Goal: Task Accomplishment & Management: Manage account settings

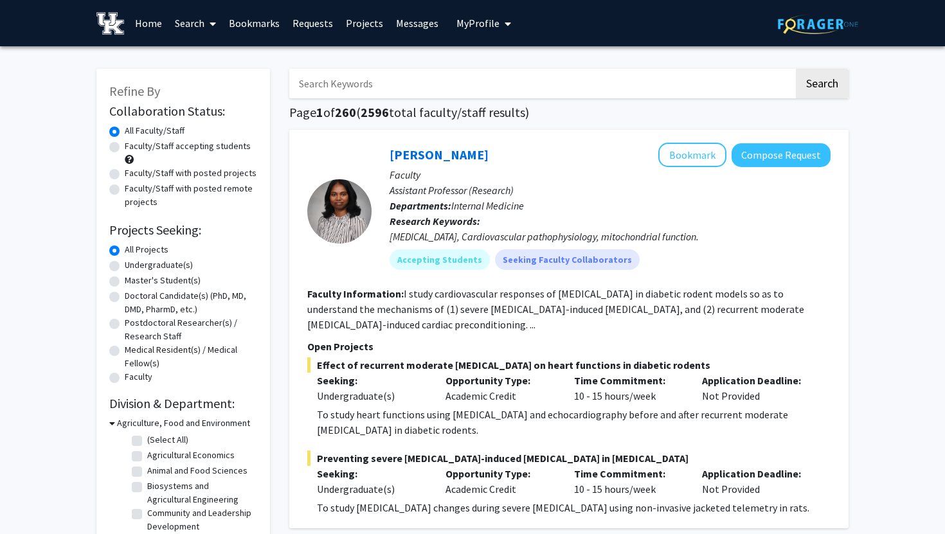
click at [469, 19] on span "My Profile" at bounding box center [477, 23] width 43 height 13
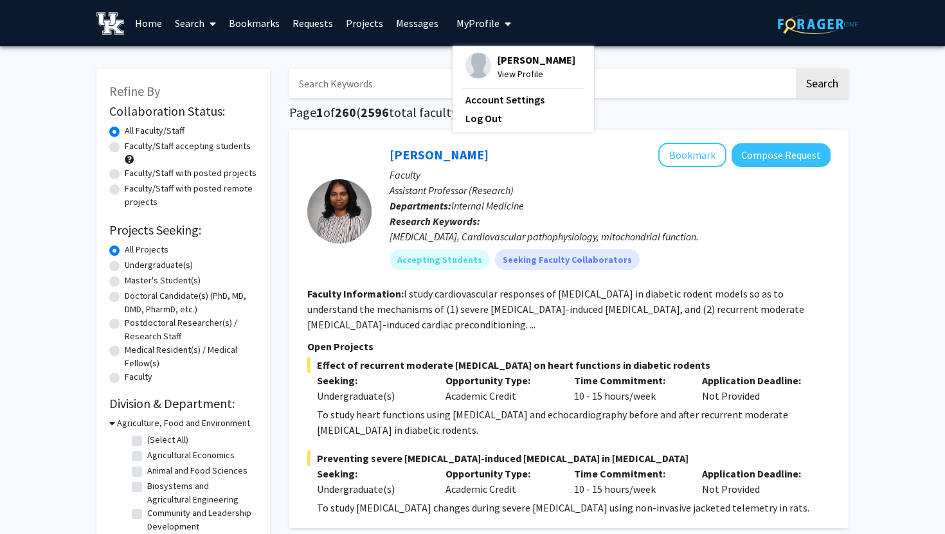
click at [507, 81] on span "View Profile" at bounding box center [536, 74] width 78 height 14
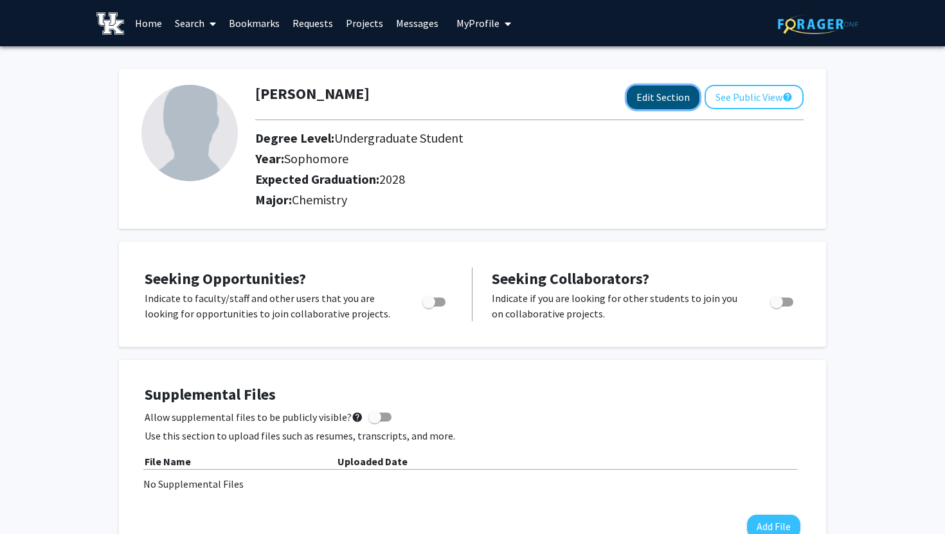
click at [661, 94] on button "Edit Section" at bounding box center [662, 97] width 73 height 24
select select "sophomore"
select select "2028"
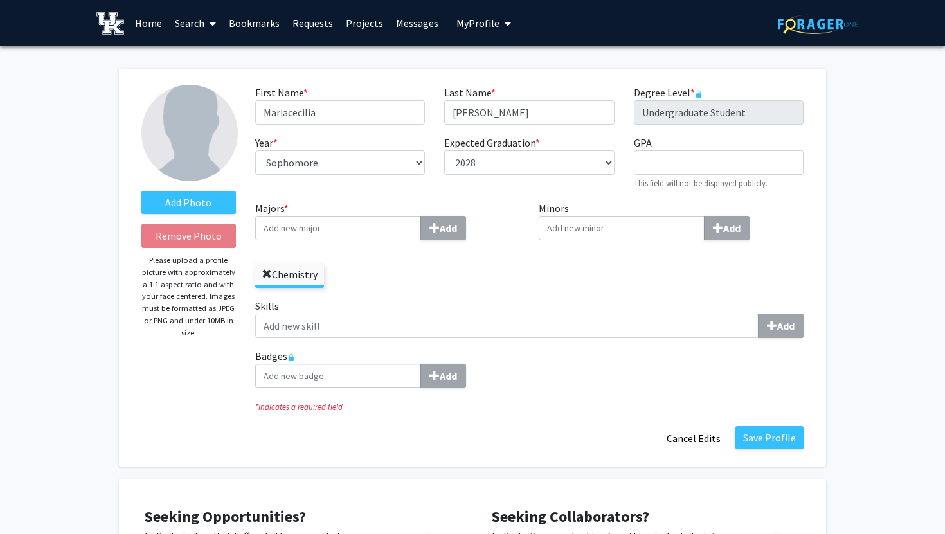
click at [265, 271] on span at bounding box center [267, 274] width 10 height 10
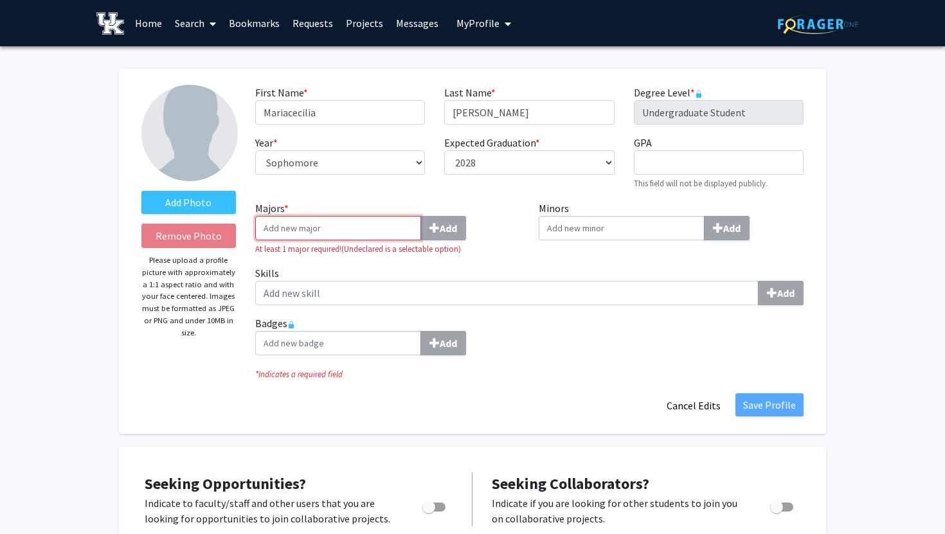
click at [298, 231] on input "Majors * Add" at bounding box center [338, 228] width 166 height 24
click at [345, 229] on input "Majors * Add" at bounding box center [338, 228] width 166 height 24
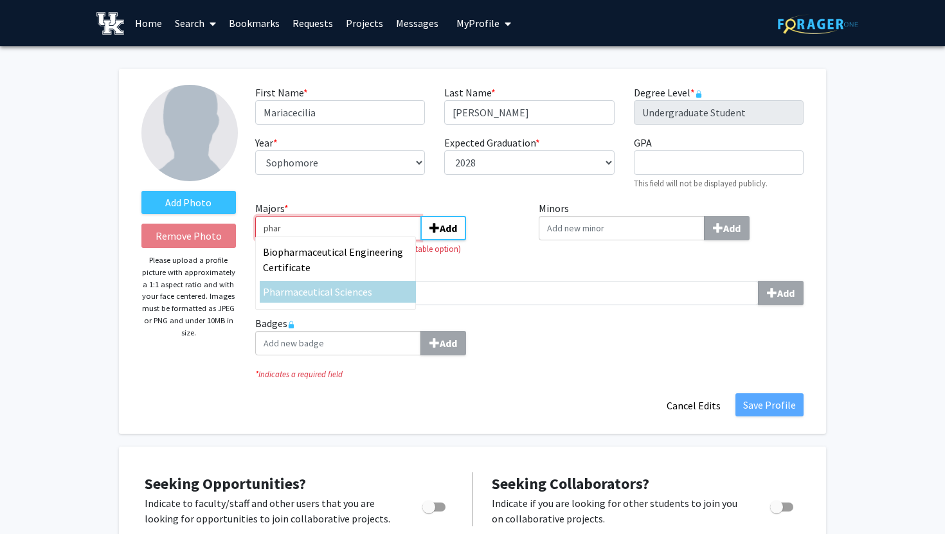
type input "phar"
click at [320, 298] on div "Phar maceutical Sciences" at bounding box center [338, 291] width 150 height 15
click at [320, 240] on input "phar" at bounding box center [338, 228] width 166 height 24
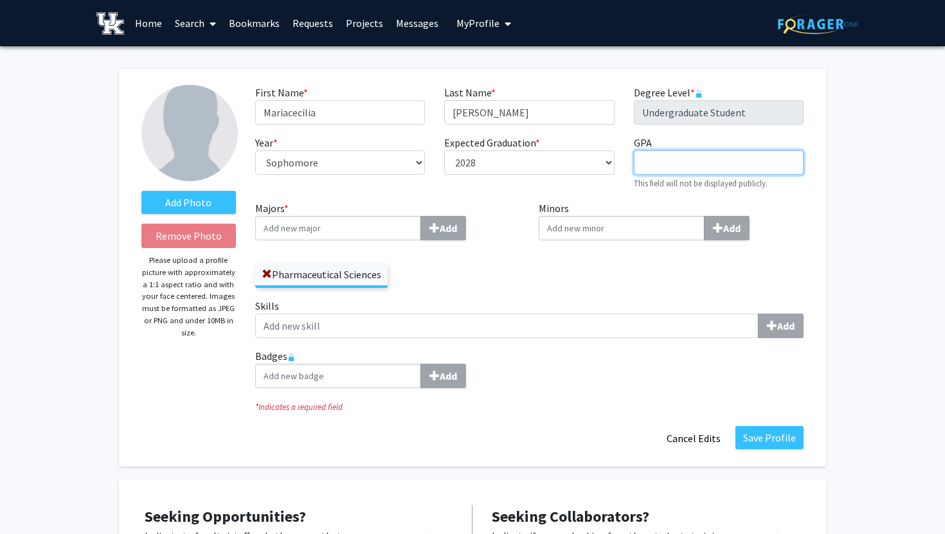
click at [704, 166] on input "GPA required" at bounding box center [719, 162] width 170 height 24
type input "4.0"
click at [637, 277] on div "Minors Add" at bounding box center [671, 249] width 284 height 98
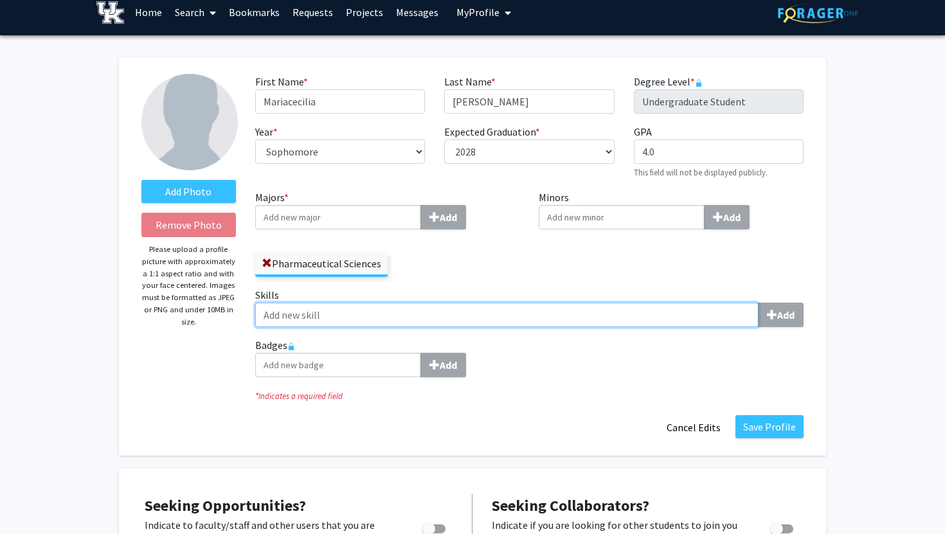
click at [618, 317] on input "Skills Add" at bounding box center [506, 315] width 503 height 24
click at [706, 314] on input "Skills Add" at bounding box center [506, 315] width 503 height 24
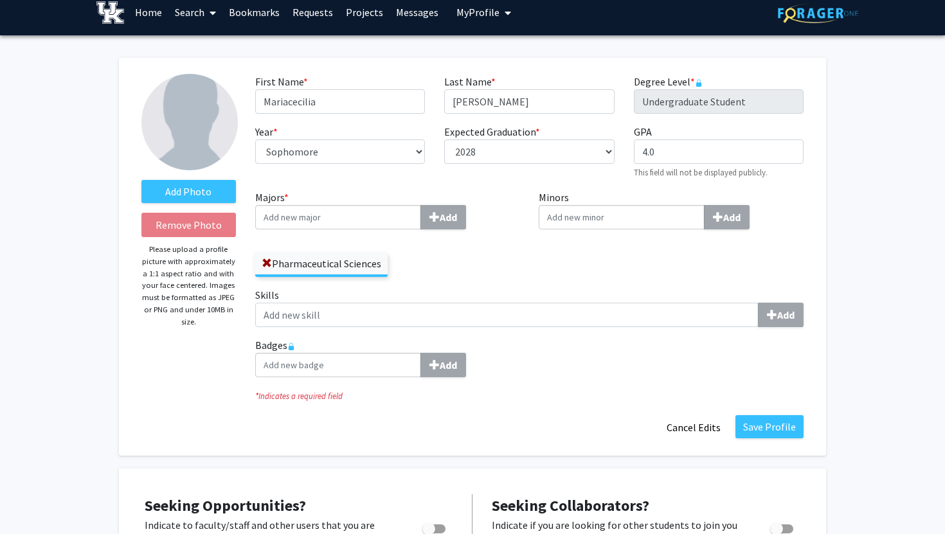
click at [668, 368] on div "Add" at bounding box center [529, 365] width 548 height 24
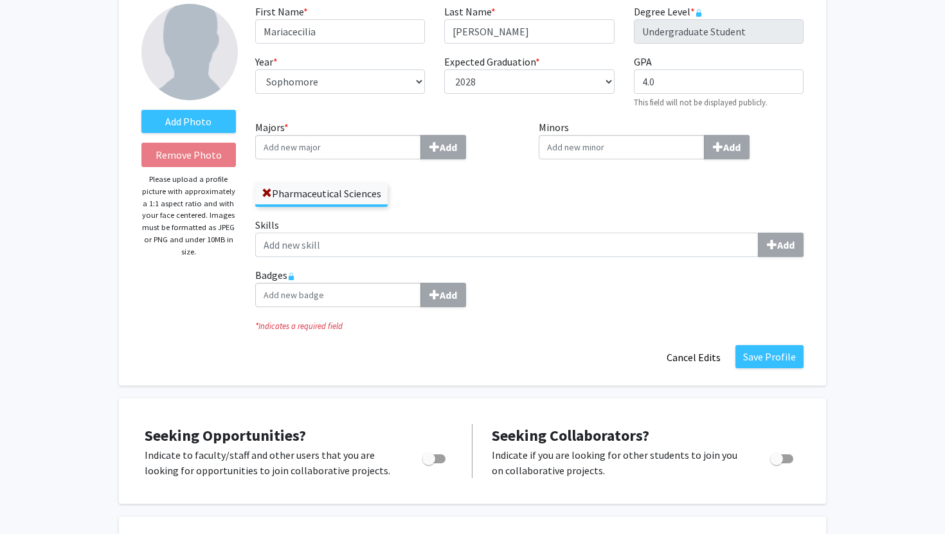
scroll to position [91, 0]
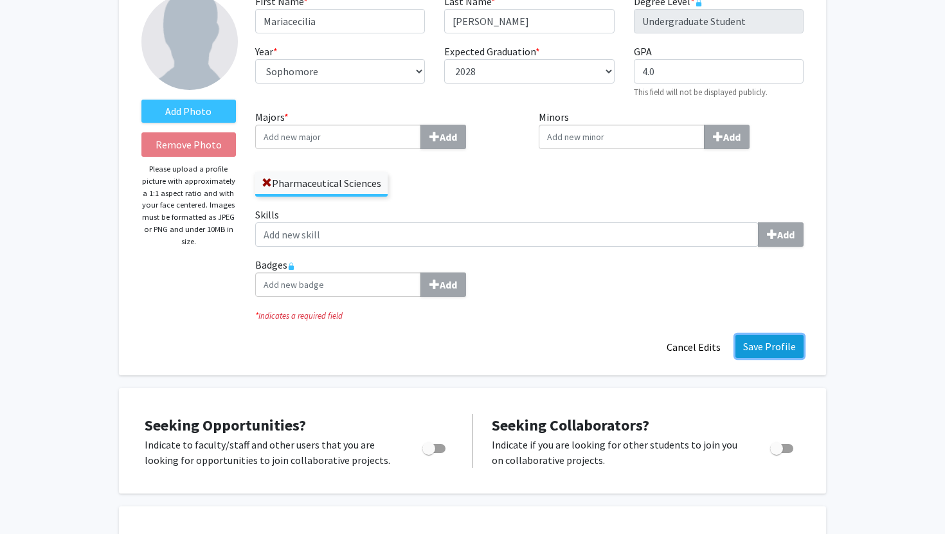
click at [776, 342] on button "Save Profile" at bounding box center [769, 346] width 68 height 23
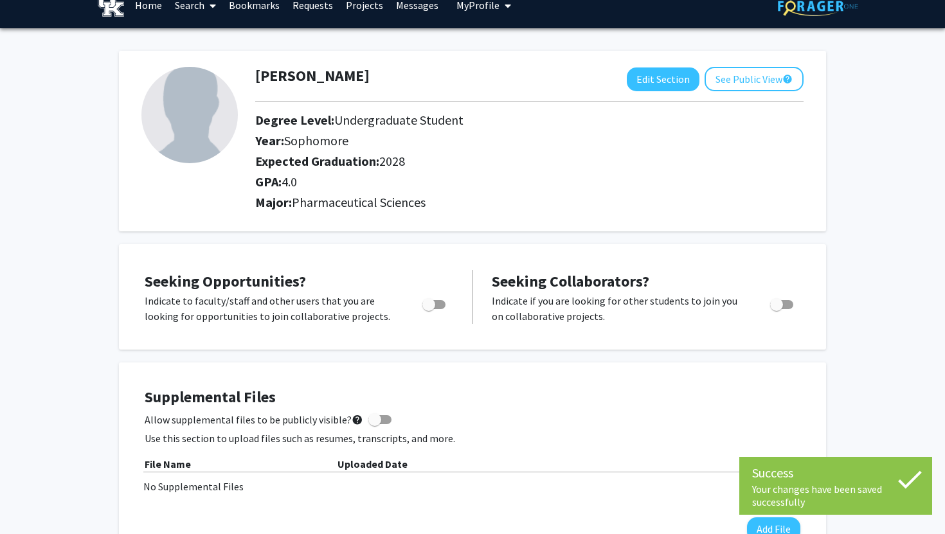
scroll to position [0, 0]
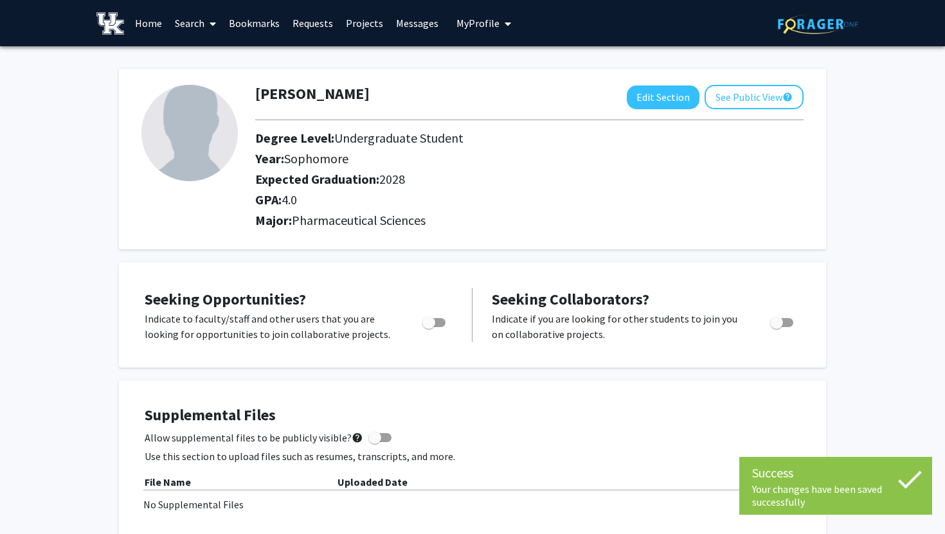
click at [437, 321] on span "Toggle" at bounding box center [433, 322] width 23 height 9
click at [429, 327] on input "Are you actively seeking opportunities?" at bounding box center [428, 327] width 1 height 1
checkbox input "true"
